Goal: Transaction & Acquisition: Obtain resource

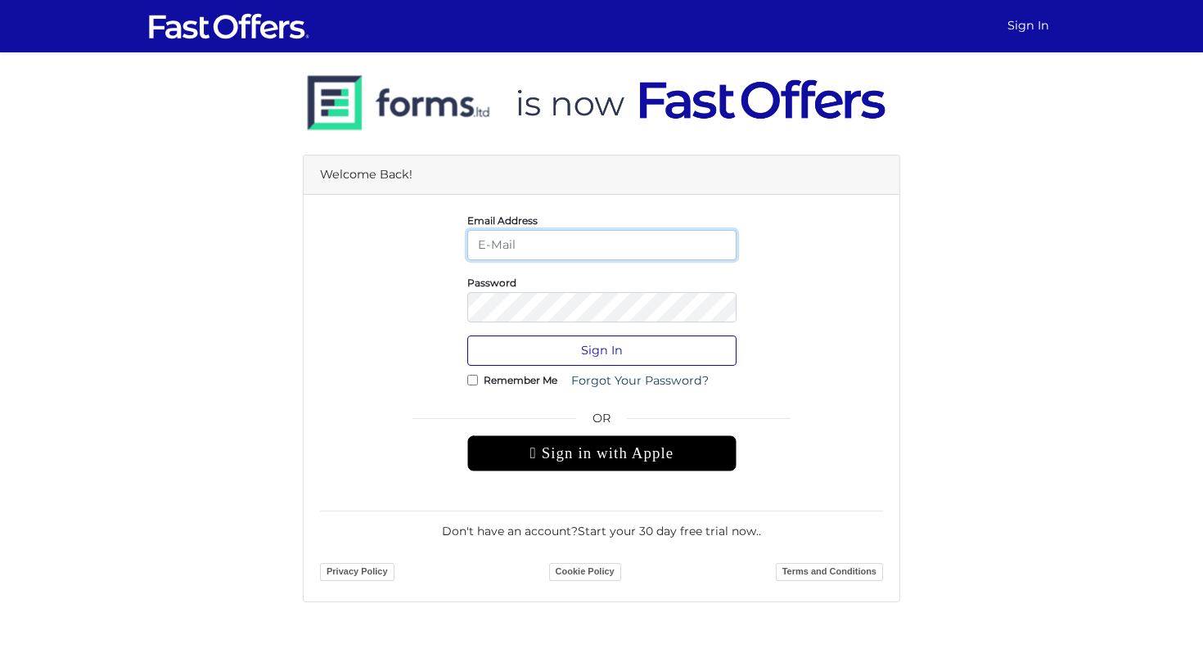
type input "alessandrafiorillisales@gmail.com"
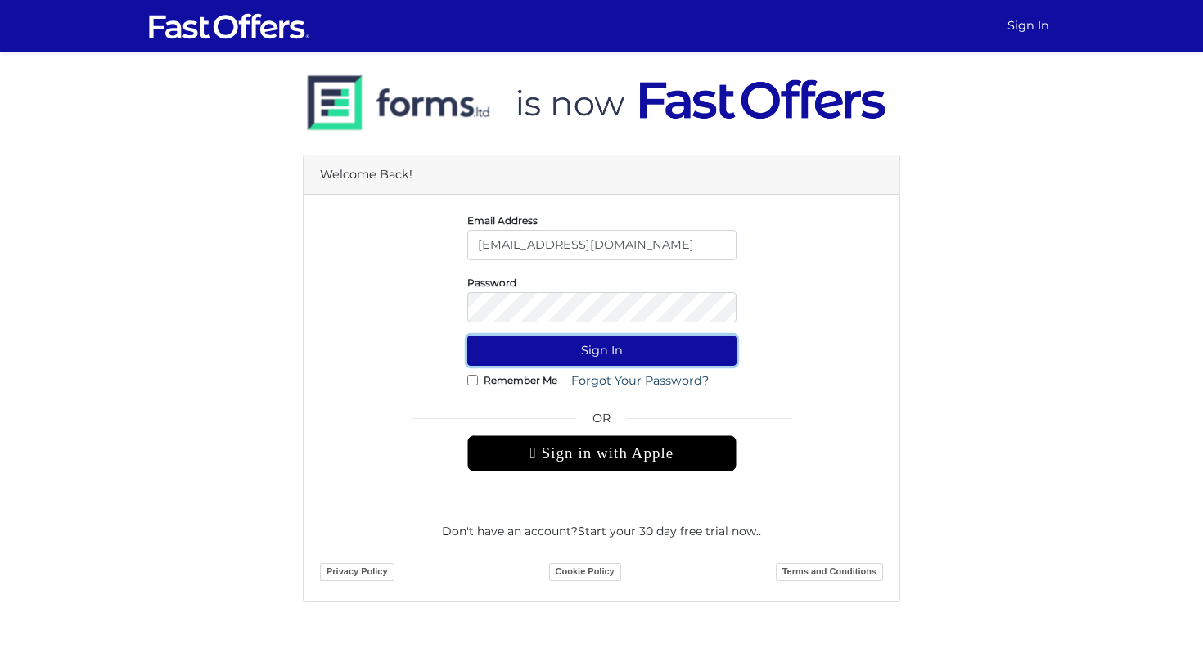
click at [591, 346] on button "Sign In" at bounding box center [601, 350] width 269 height 30
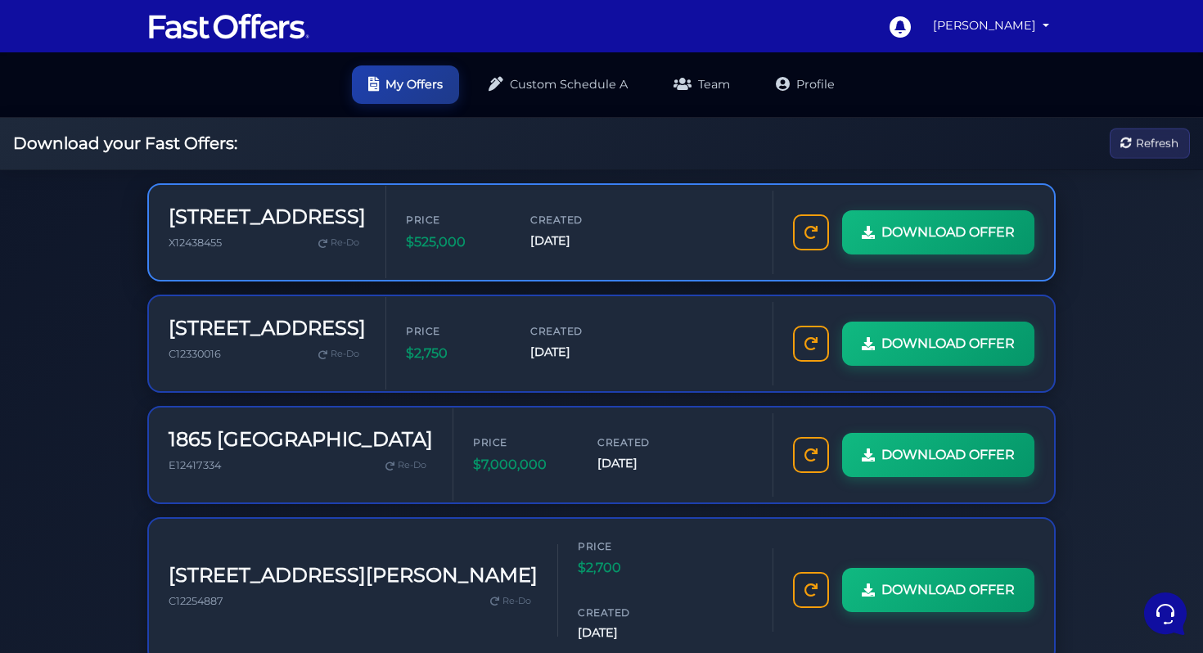
click at [667, 247] on div "Price $525,000 Created Oct 3, 2025" at bounding box center [579, 232] width 347 height 40
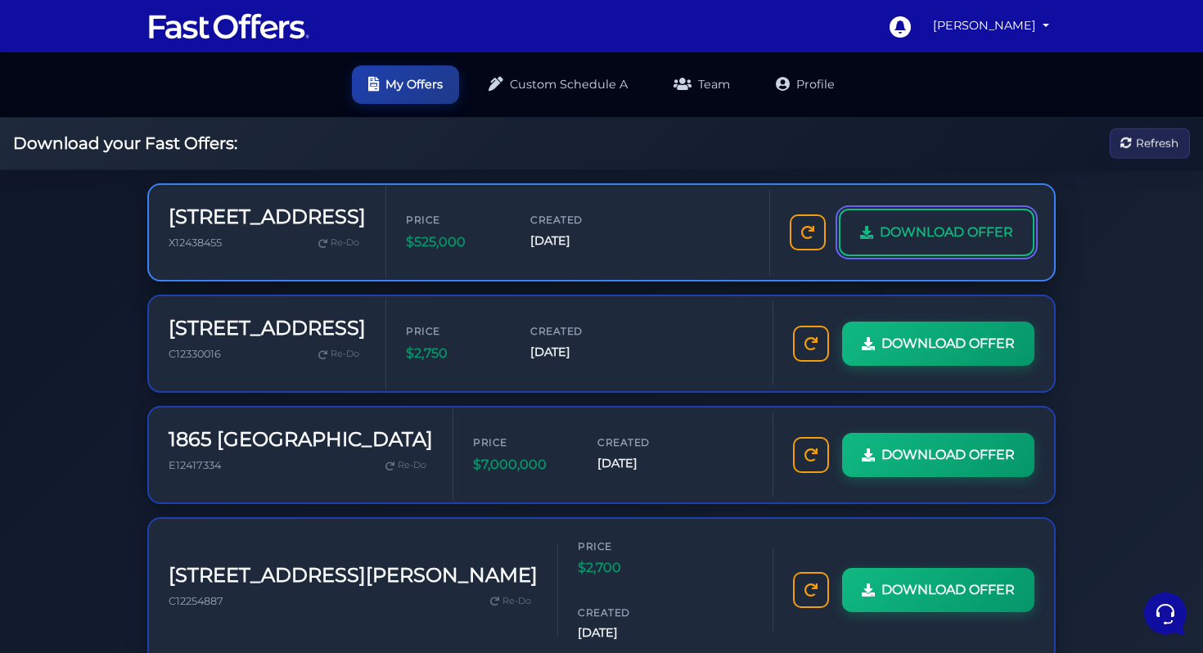
click at [964, 241] on span "DOWNLOAD OFFER" at bounding box center [945, 232] width 133 height 21
